Goal: Task Accomplishment & Management: Use online tool/utility

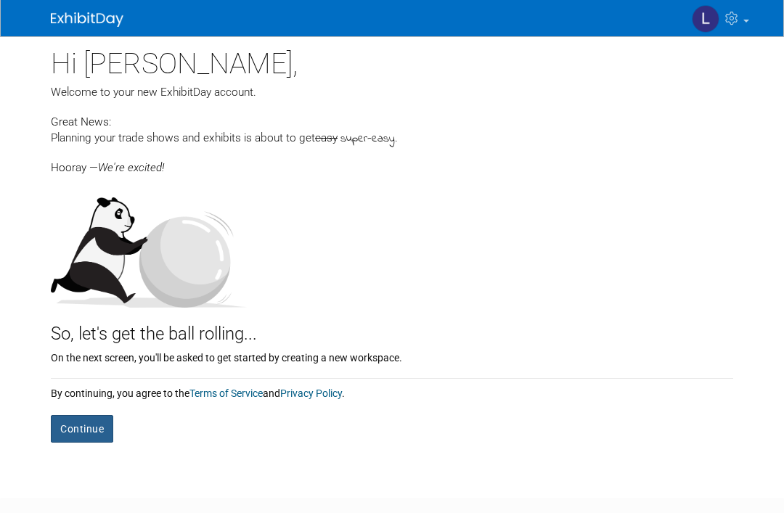
click at [78, 423] on button "Continue" at bounding box center [82, 429] width 62 height 28
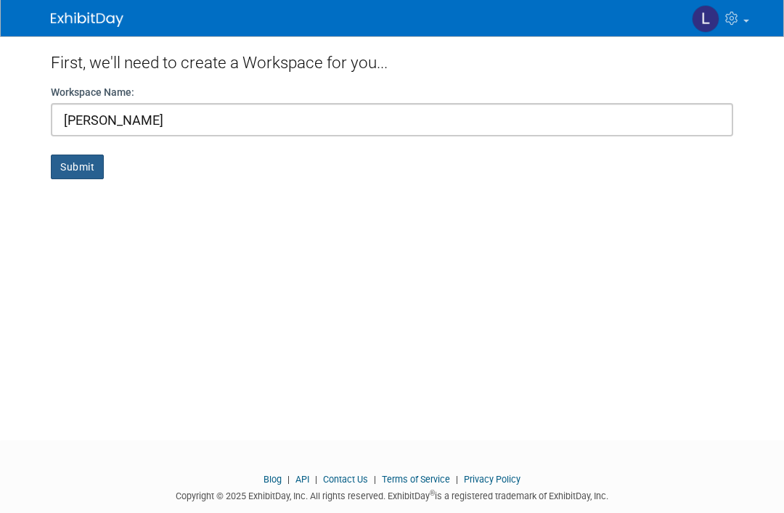
type input "[PERSON_NAME]"
click at [70, 162] on button "Submit" at bounding box center [77, 167] width 53 height 25
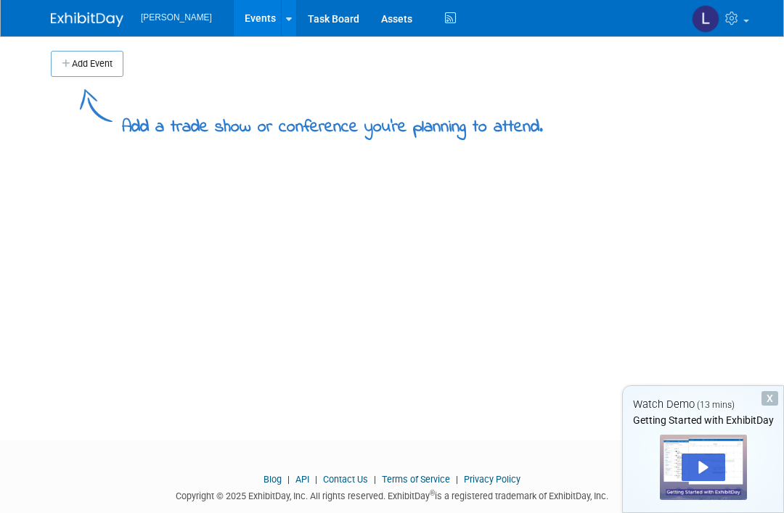
click at [160, 16] on span "[PERSON_NAME]" at bounding box center [176, 17] width 71 height 10
click at [91, 19] on img at bounding box center [87, 19] width 73 height 15
click at [281, 29] on link at bounding box center [288, 18] width 15 height 36
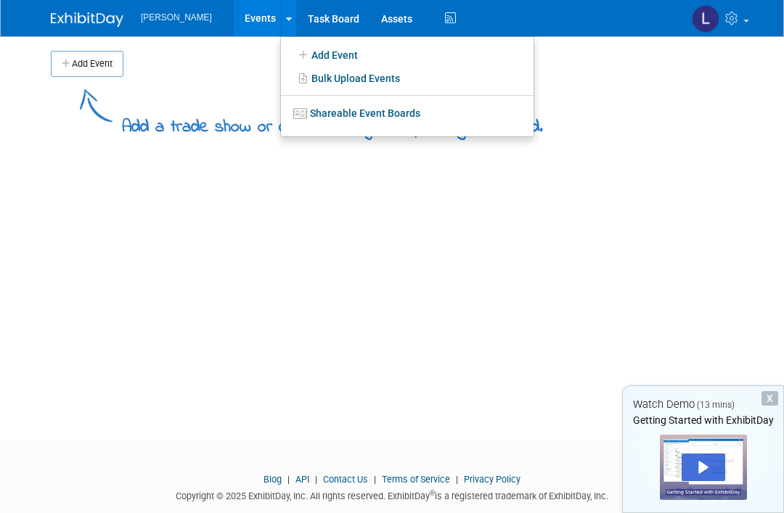
click at [293, 214] on div "Add Event Add a trade show or conference you're planning to attend. New Event D…" at bounding box center [392, 225] width 704 height 378
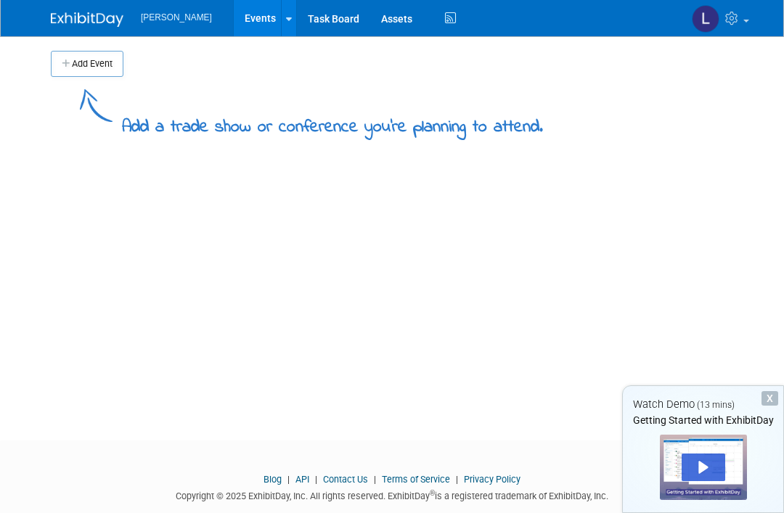
click at [234, 19] on link "Events" at bounding box center [260, 18] width 53 height 36
click at [281, 18] on link at bounding box center [288, 18] width 15 height 36
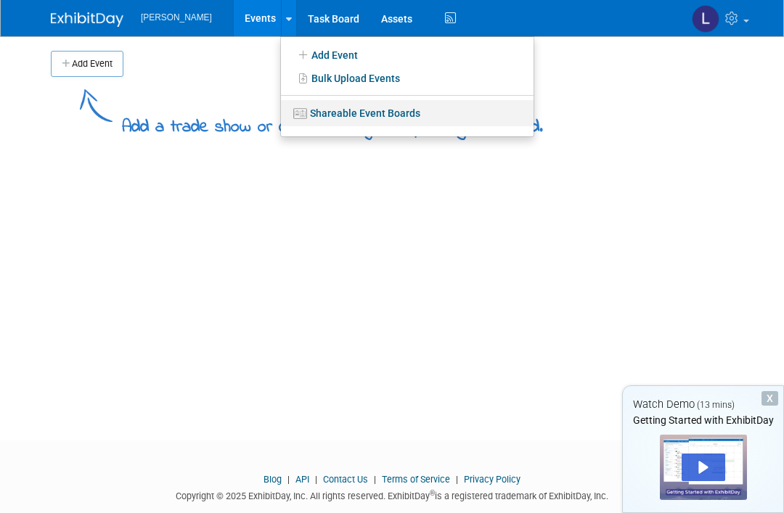
click at [360, 121] on link "Shareable Event Boards" at bounding box center [407, 113] width 253 height 26
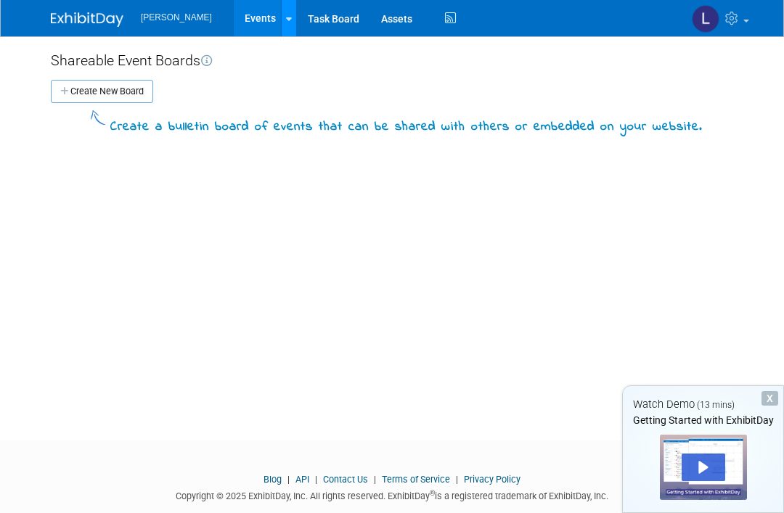
click at [286, 19] on icon at bounding box center [289, 19] width 6 height 9
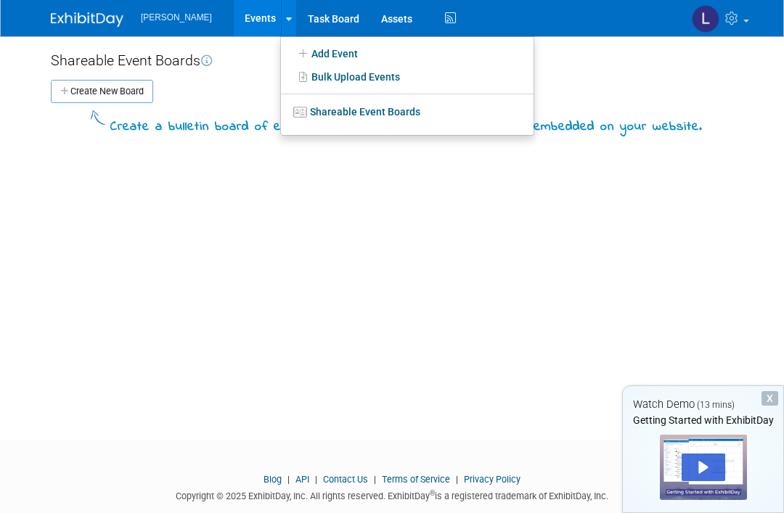
click at [396, 280] on div "Shareable Event Boards Create New Board New Board Board Name (e.g., "Our Upcomi…" at bounding box center [392, 225] width 704 height 378
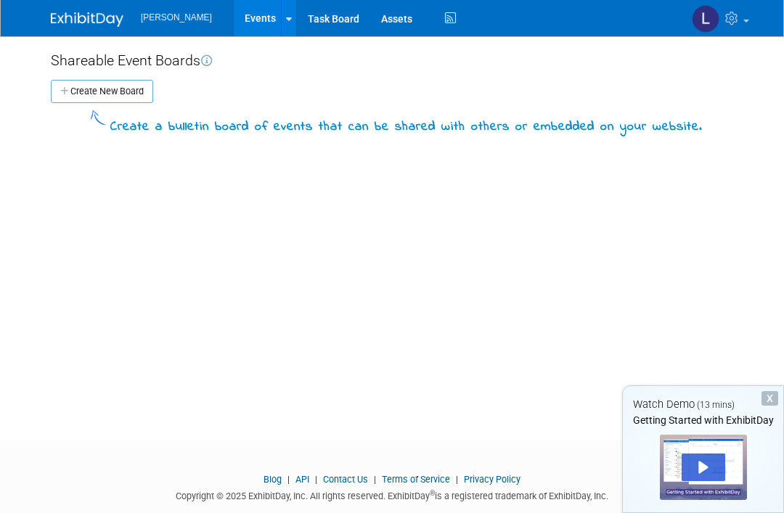
click at [157, 29] on ul "[PERSON_NAME] Events Add Event Bulk Upload Events Task Board" at bounding box center [300, 18] width 319 height 36
click at [97, 16] on img at bounding box center [87, 19] width 73 height 15
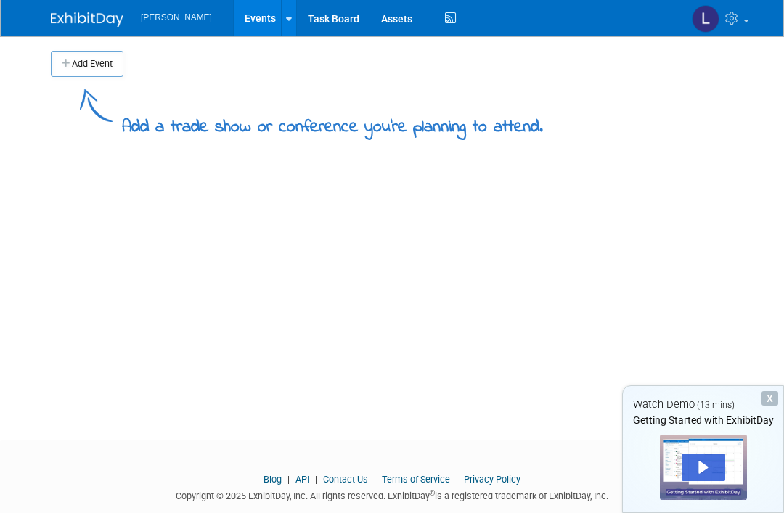
scroll to position [29, 0]
